Goal: Navigation & Orientation: Find specific page/section

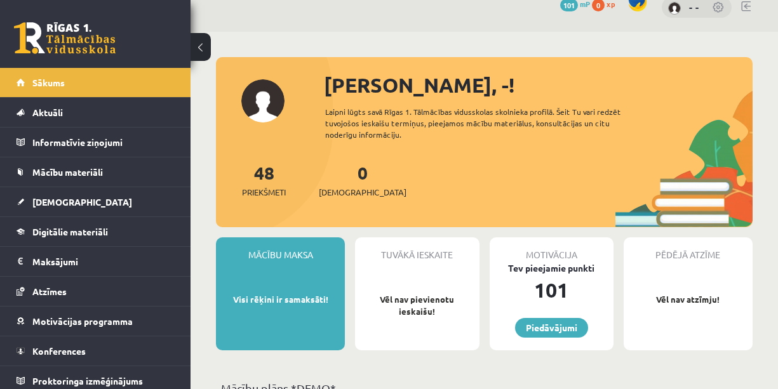
scroll to position [23, 0]
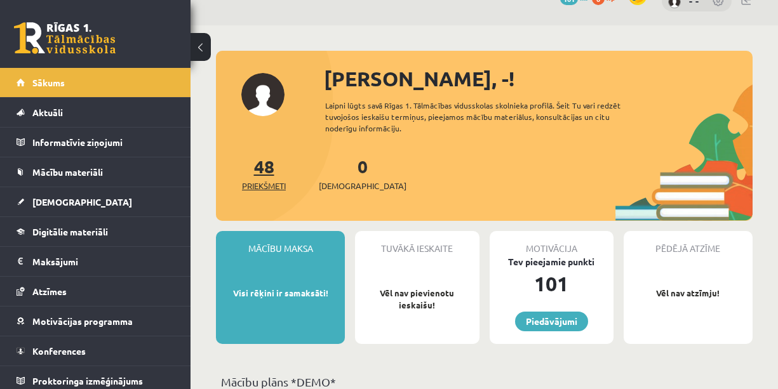
click at [266, 166] on link "48 Priekšmeti" at bounding box center [264, 173] width 44 height 37
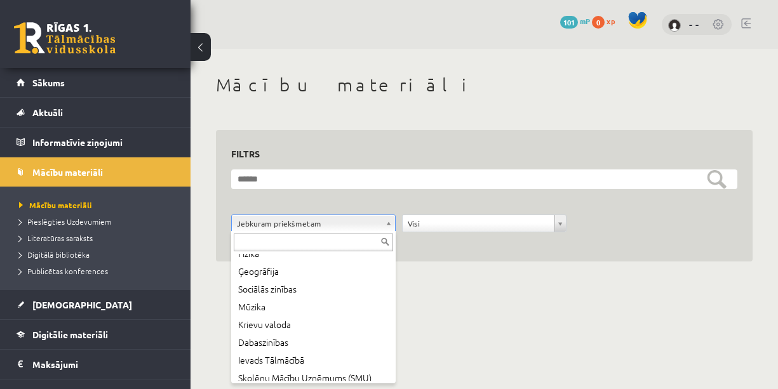
scroll to position [160, 0]
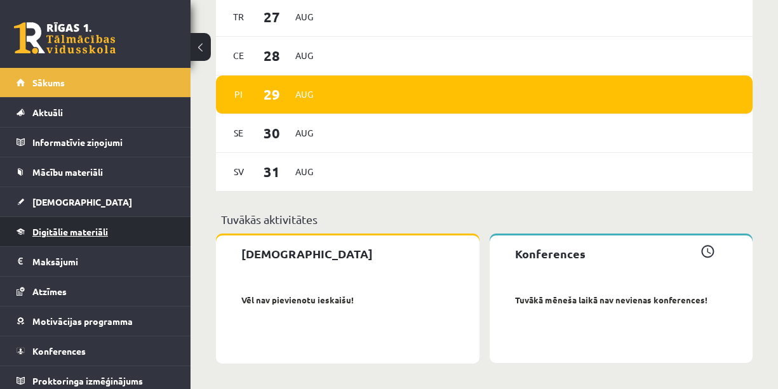
scroll to position [3, 0]
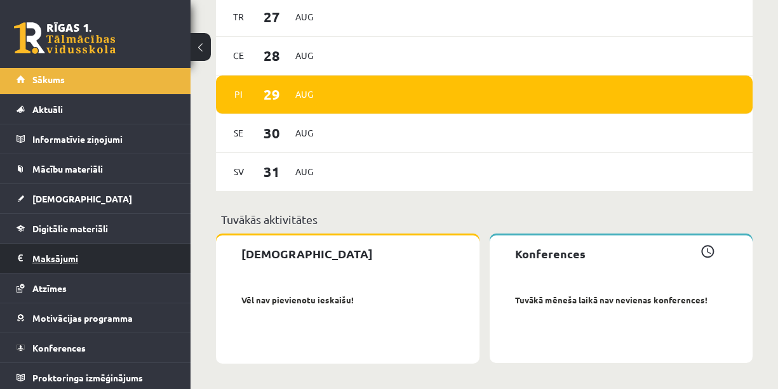
click at [64, 262] on legend "Maksājumi 0" at bounding box center [103, 258] width 142 height 29
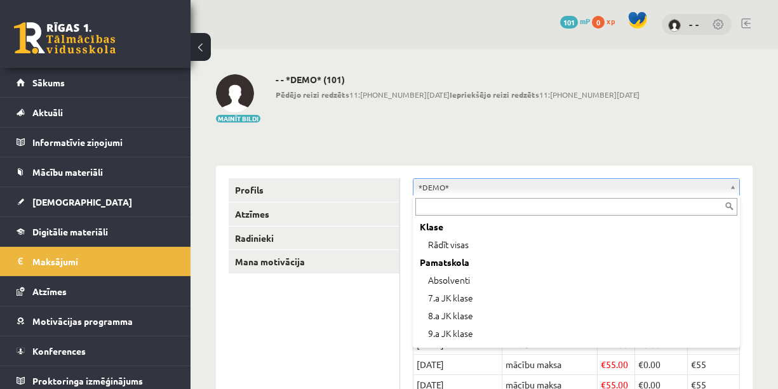
scroll to position [51, 0]
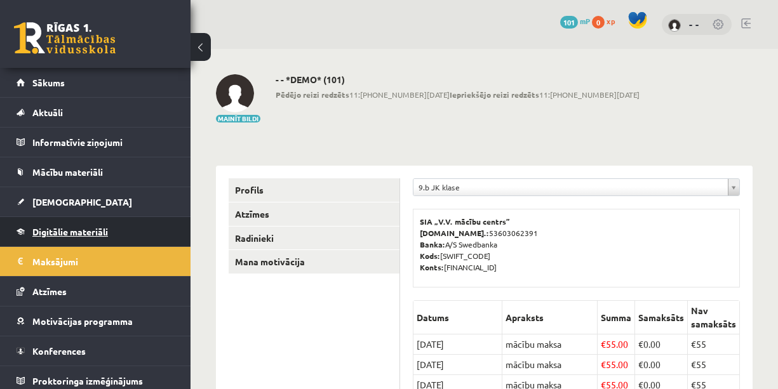
click at [102, 234] on span "Digitālie materiāli" at bounding box center [70, 231] width 76 height 11
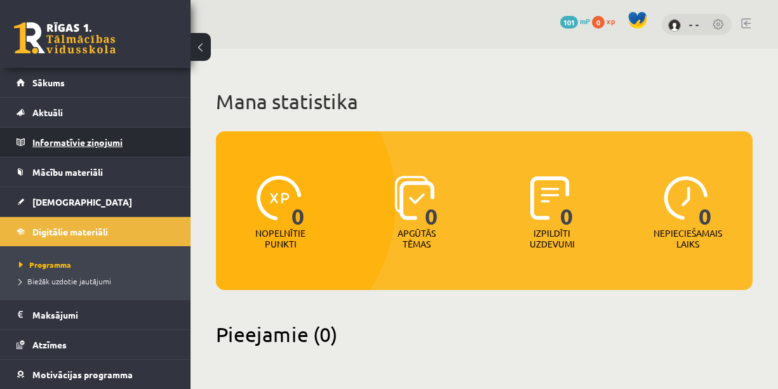
click at [111, 135] on legend "Informatīvie ziņojumi 0" at bounding box center [103, 142] width 142 height 29
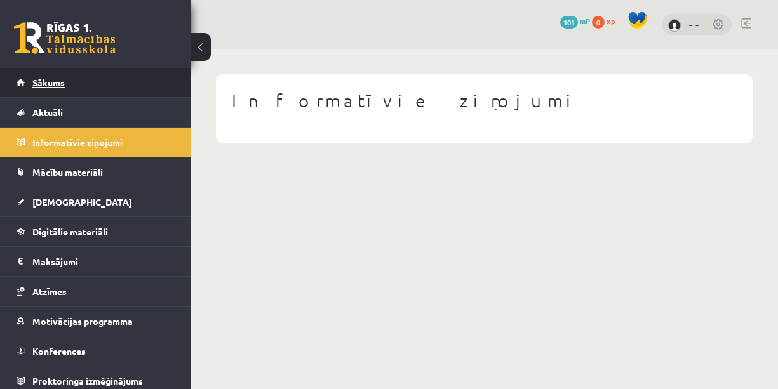
click at [95, 77] on link "Sākums" at bounding box center [96, 82] width 158 height 29
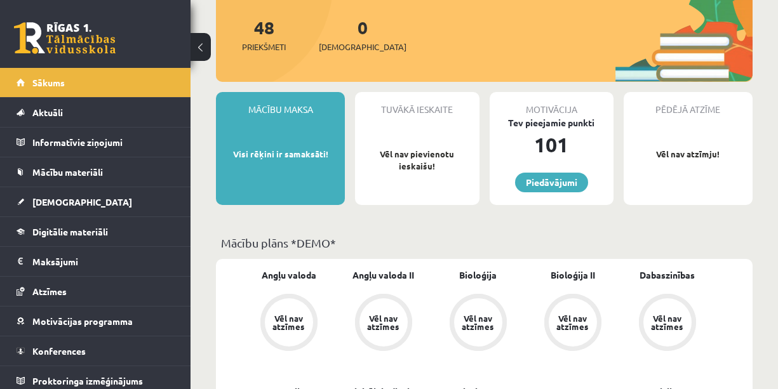
scroll to position [161, 0]
